Goal: Use online tool/utility: Utilize a website feature to perform a specific function

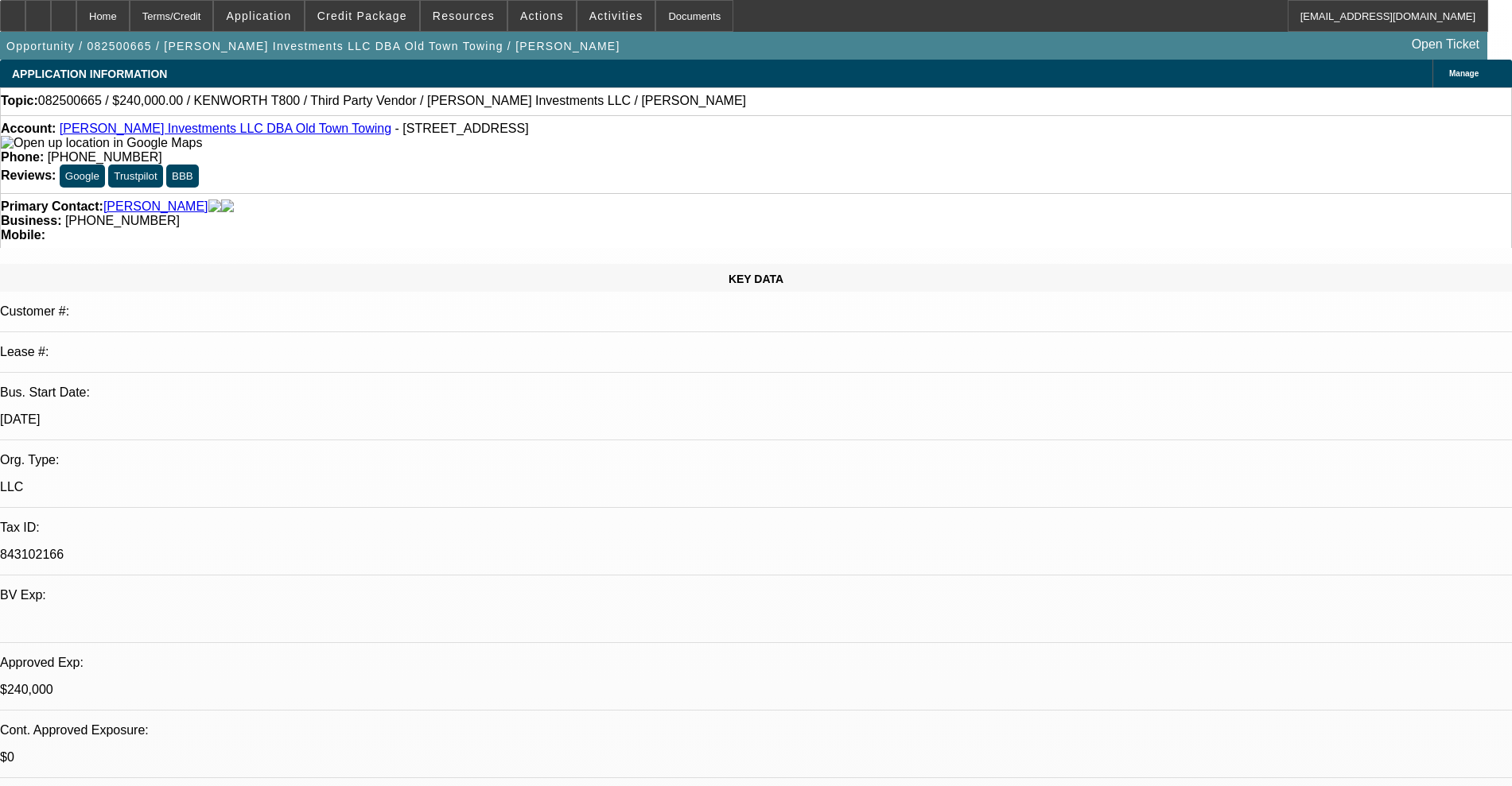
select select "0"
select select "2"
select select "0.1"
select select "4"
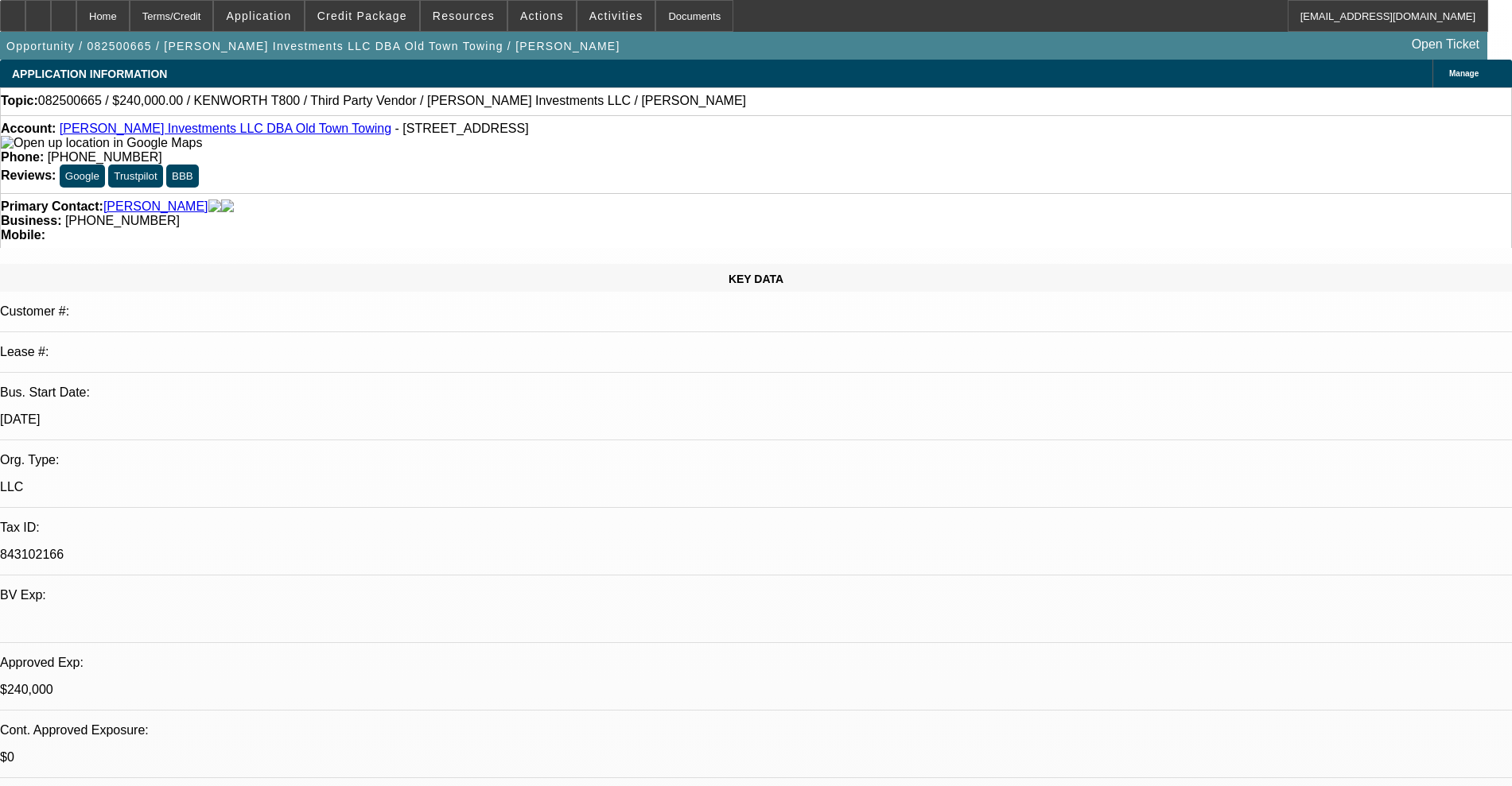
select select "0"
select select "2"
select select "0.1"
select select "4"
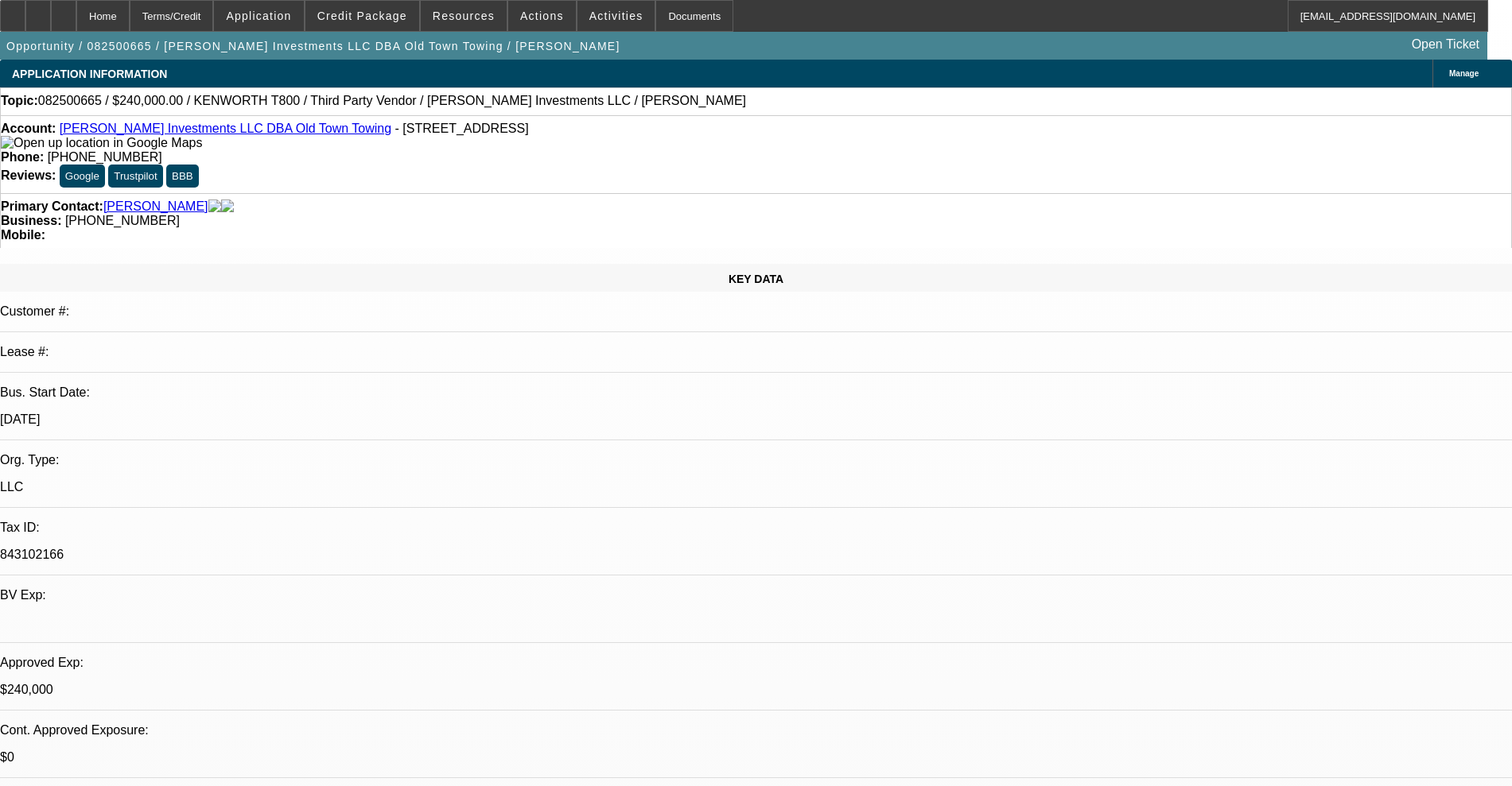
select select "0"
select select "0.1"
select select "4"
select select "0"
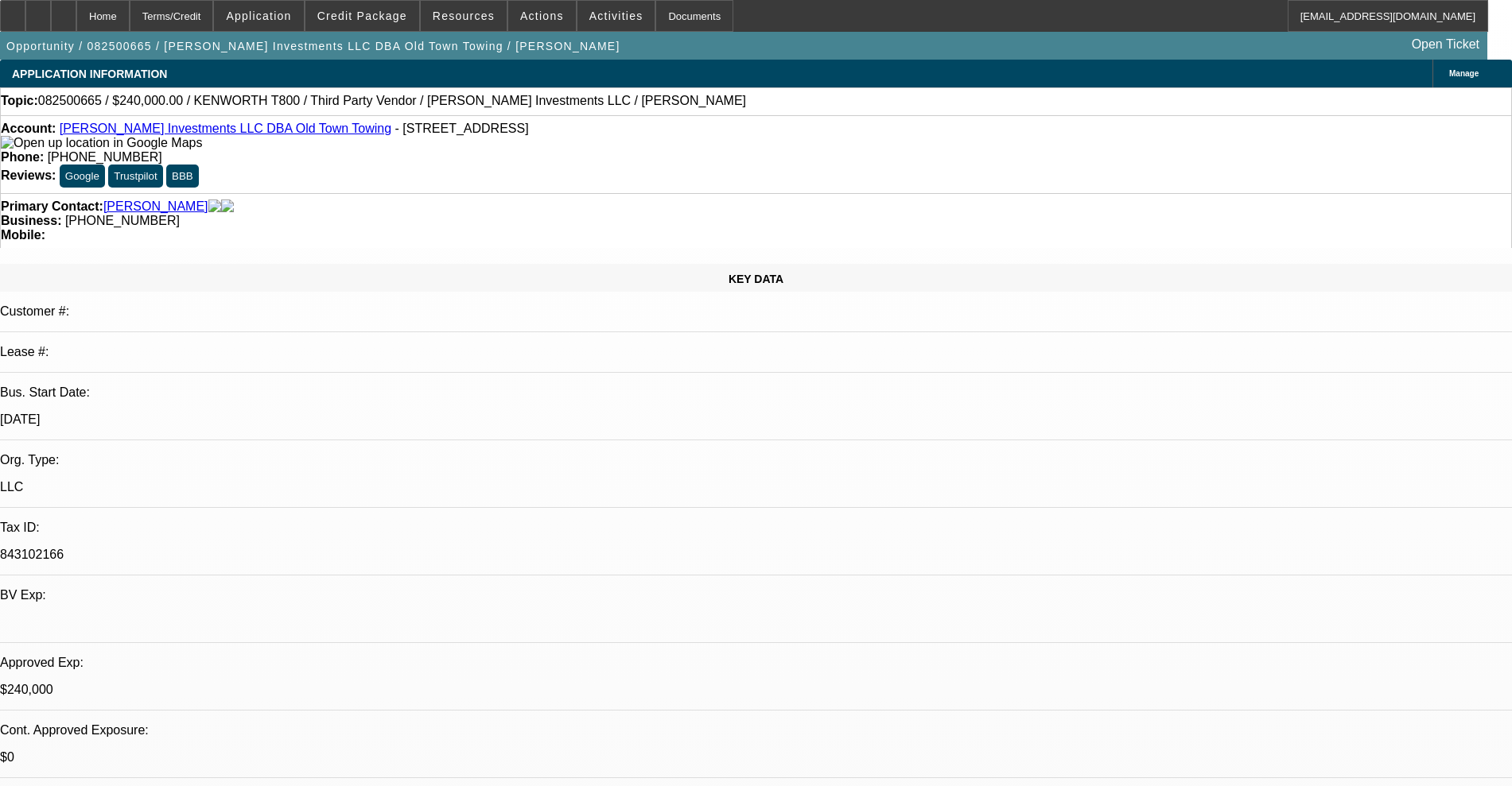
select select "0"
select select "0.1"
select select "4"
